Goal: Answer question/provide support

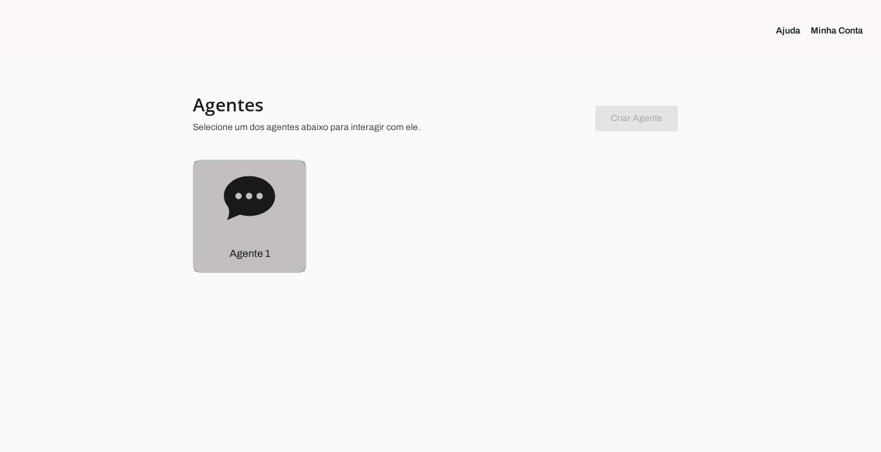
click at [246, 254] on p "Agente 1" at bounding box center [249, 253] width 41 height 15
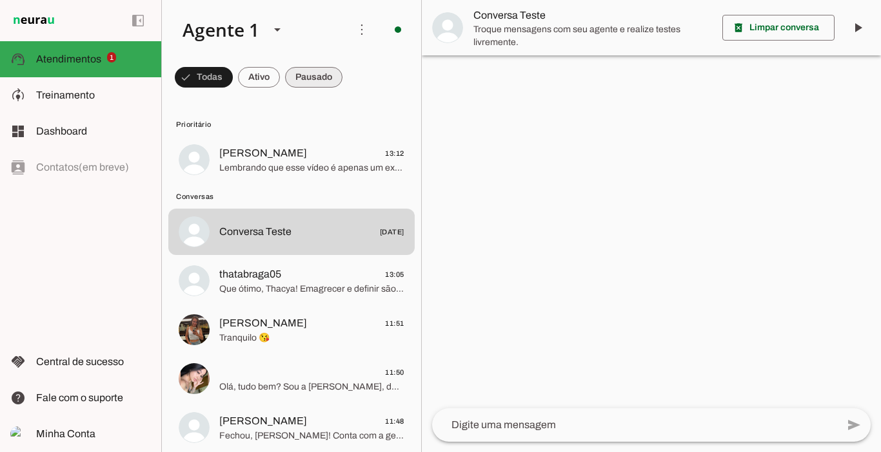
click at [309, 84] on span at bounding box center [313, 77] width 57 height 31
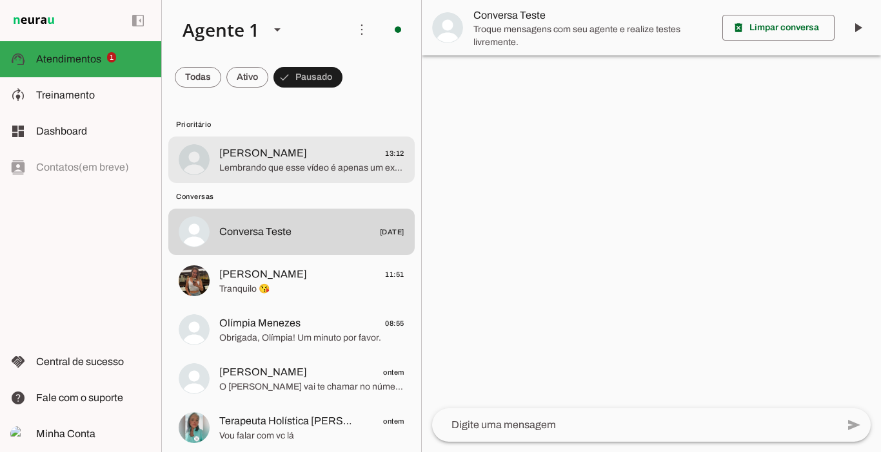
click at [251, 172] on span "Lembrando que esse vídeo é apenas um exemplo de como você vai receber, mas os s…" at bounding box center [311, 168] width 185 height 13
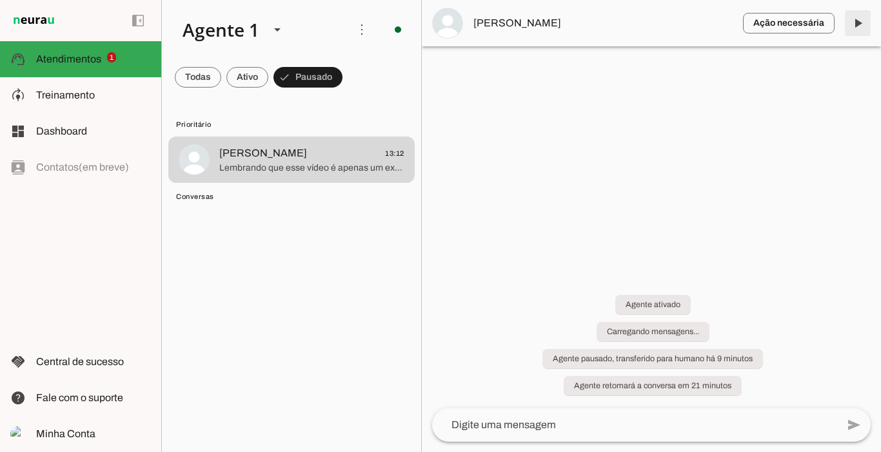
click at [853, 24] on span at bounding box center [857, 23] width 31 height 31
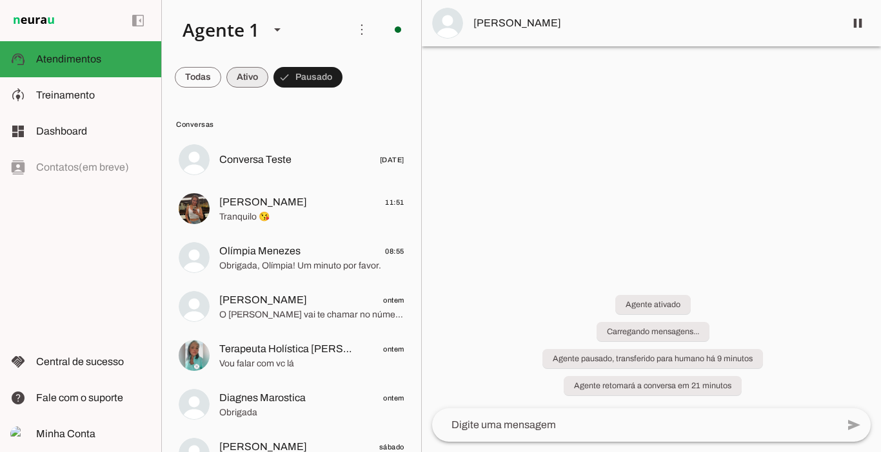
click at [240, 82] on span at bounding box center [247, 77] width 42 height 31
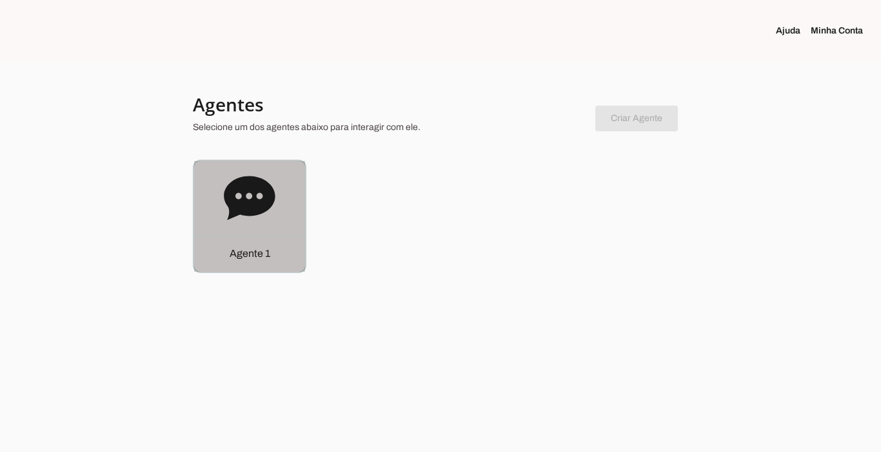
click at [249, 258] on p "Agente 1" at bounding box center [249, 253] width 41 height 15
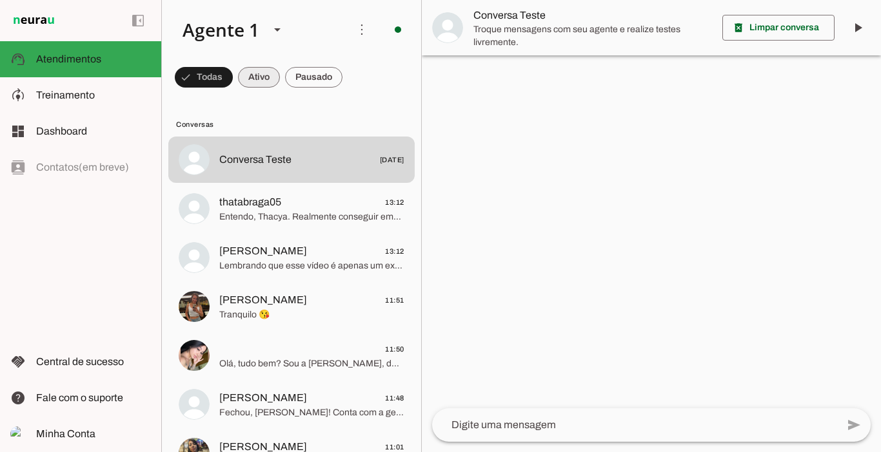
click at [252, 83] on span at bounding box center [259, 77] width 42 height 31
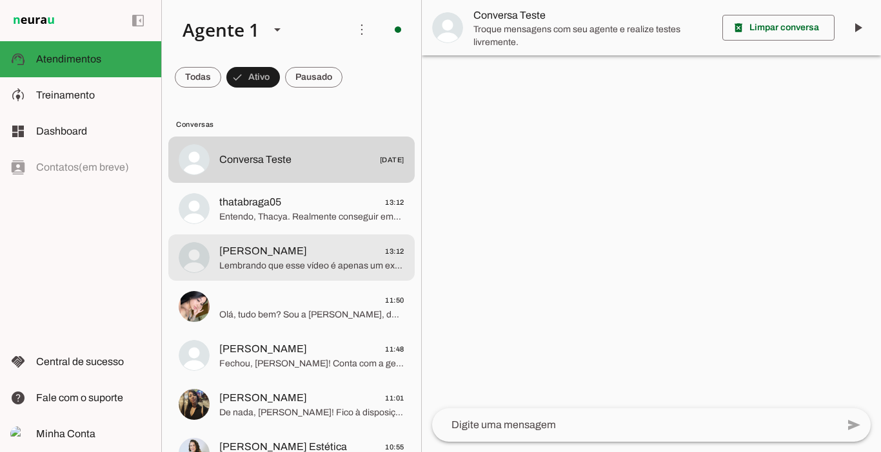
click at [305, 256] on span "[PERSON_NAME] 13:12" at bounding box center [311, 252] width 185 height 16
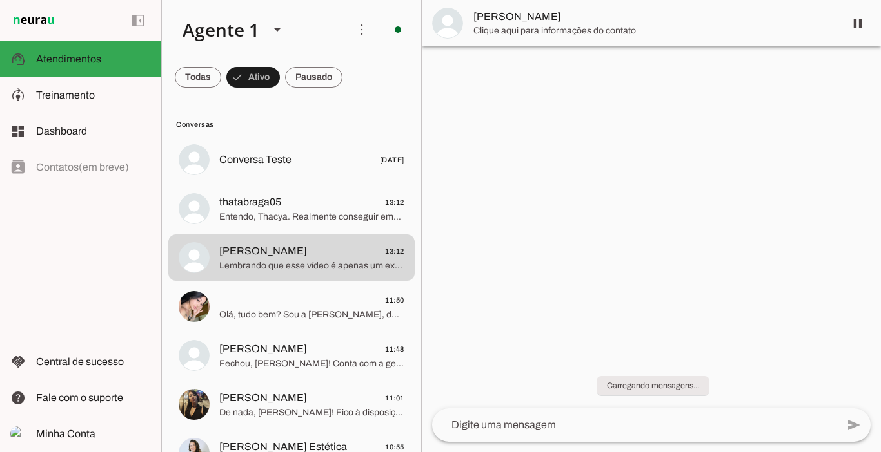
drag, startPoint x: 875, startPoint y: 107, endPoint x: 880, endPoint y: 478, distance: 370.7
click at [880, 452] on html at bounding box center [440, 226] width 881 height 452
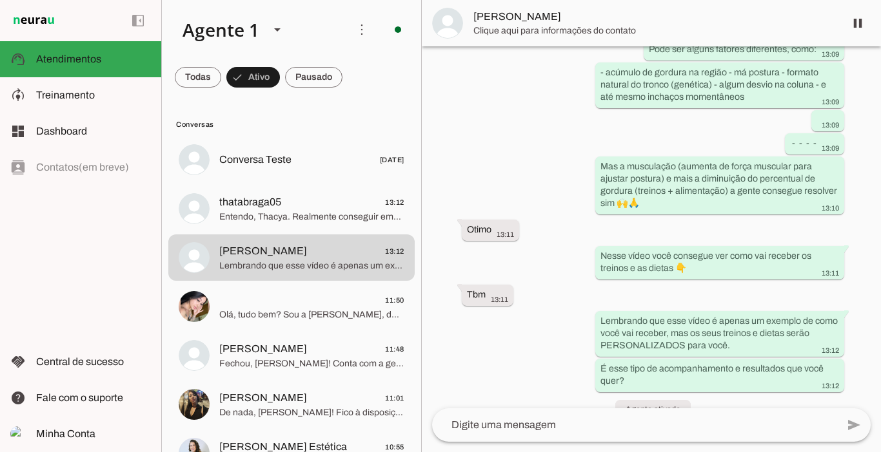
scroll to position [1507, 0]
